Goal: Task Accomplishment & Management: Use online tool/utility

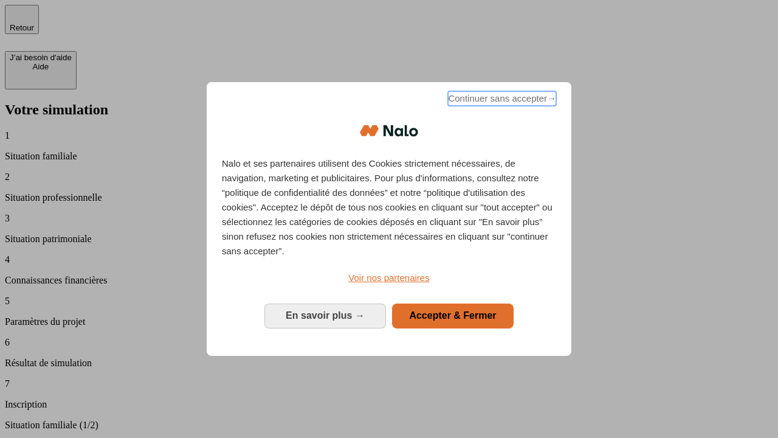
click at [501, 100] on span "Continuer sans accepter →" at bounding box center [502, 98] width 108 height 15
